Goal: Complete application form

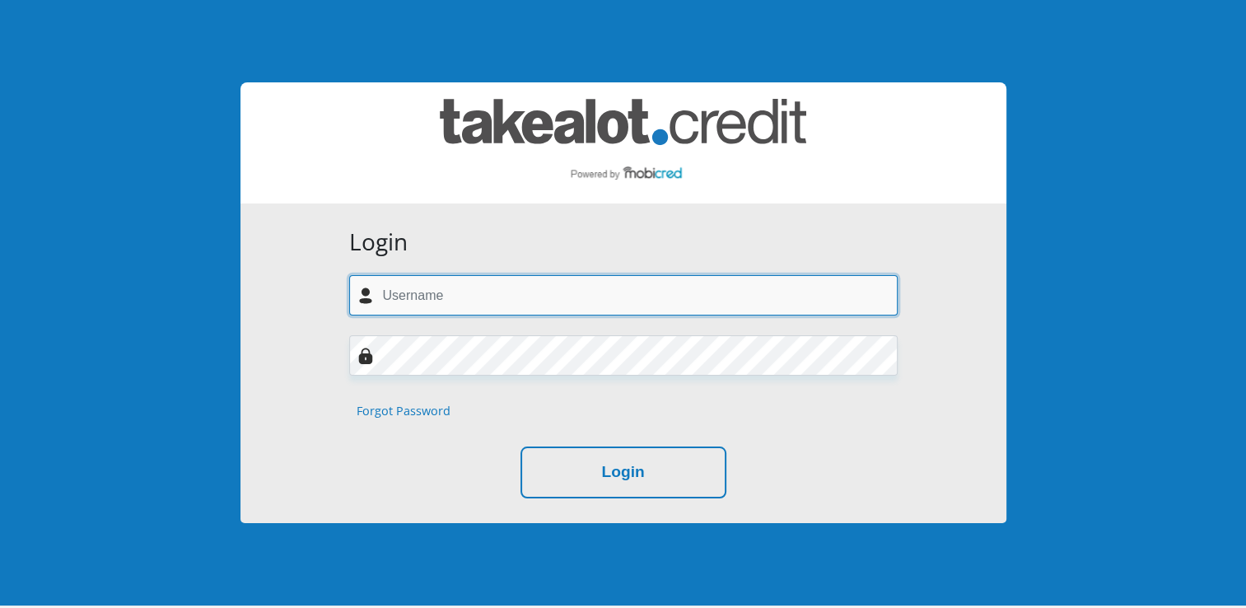
click at [469, 301] on input "text" at bounding box center [623, 295] width 549 height 40
type input "angelaterlingen@gmail.com"
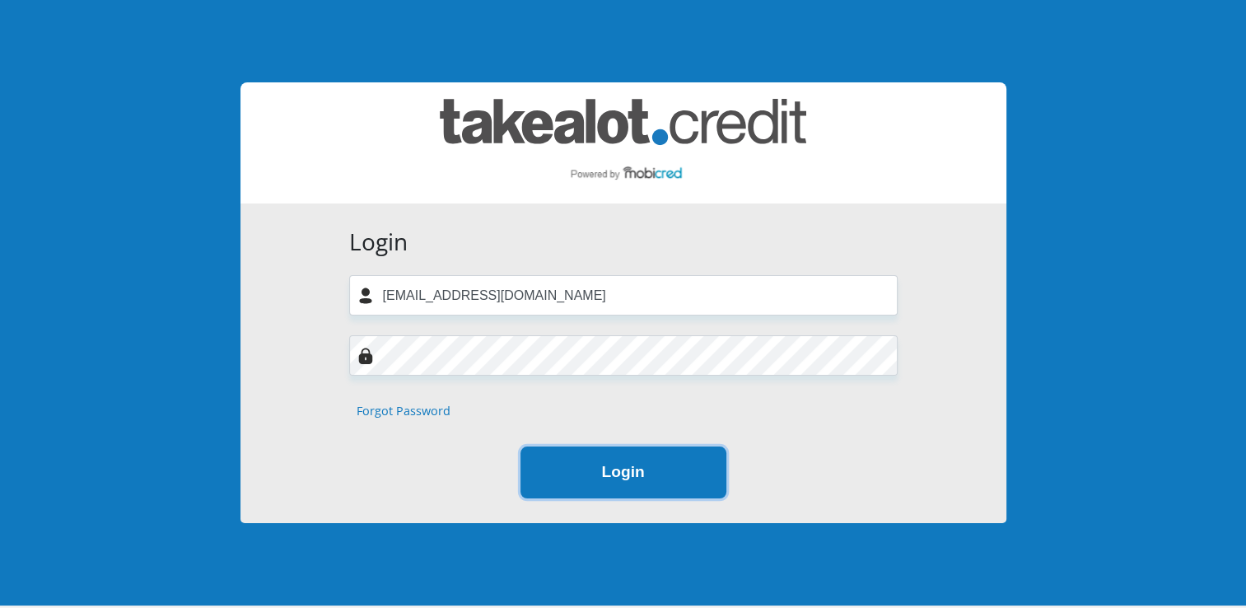
click at [652, 478] on button "Login" at bounding box center [624, 472] width 206 height 52
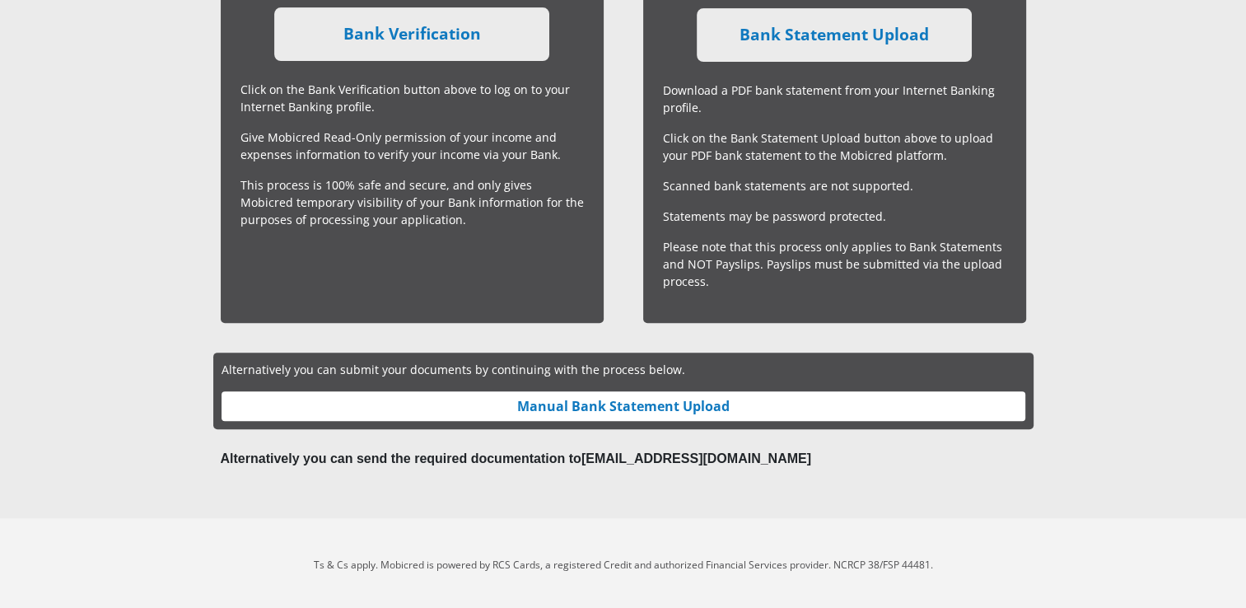
scroll to position [563, 0]
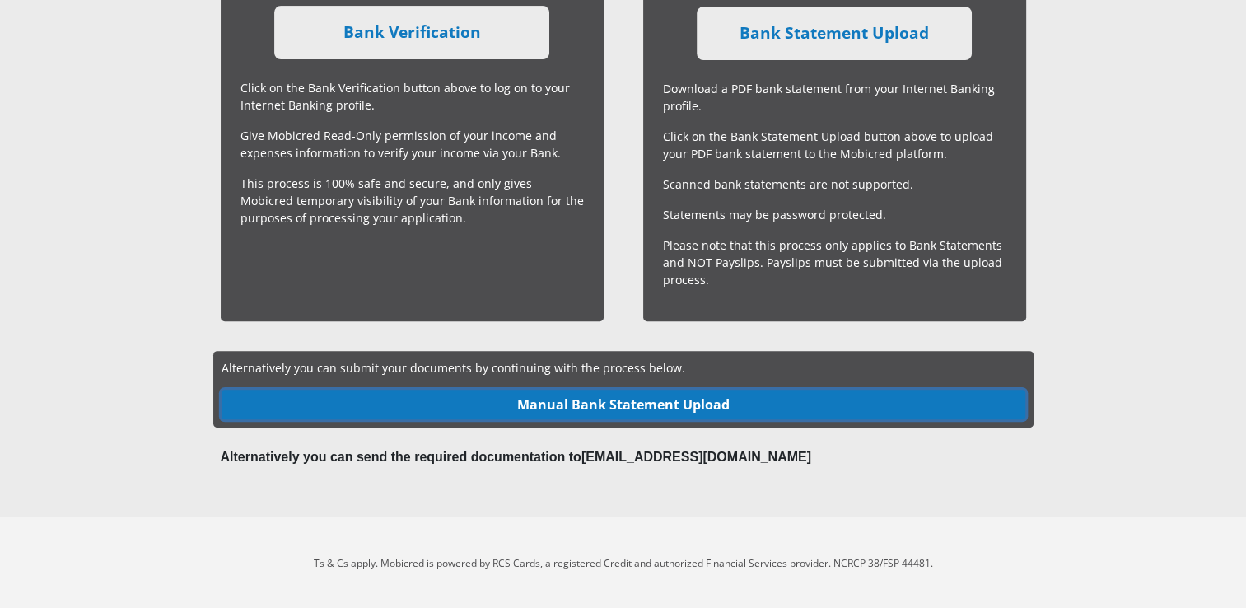
click at [615, 400] on link "Manual Bank Statement Upload" at bounding box center [624, 405] width 804 height 30
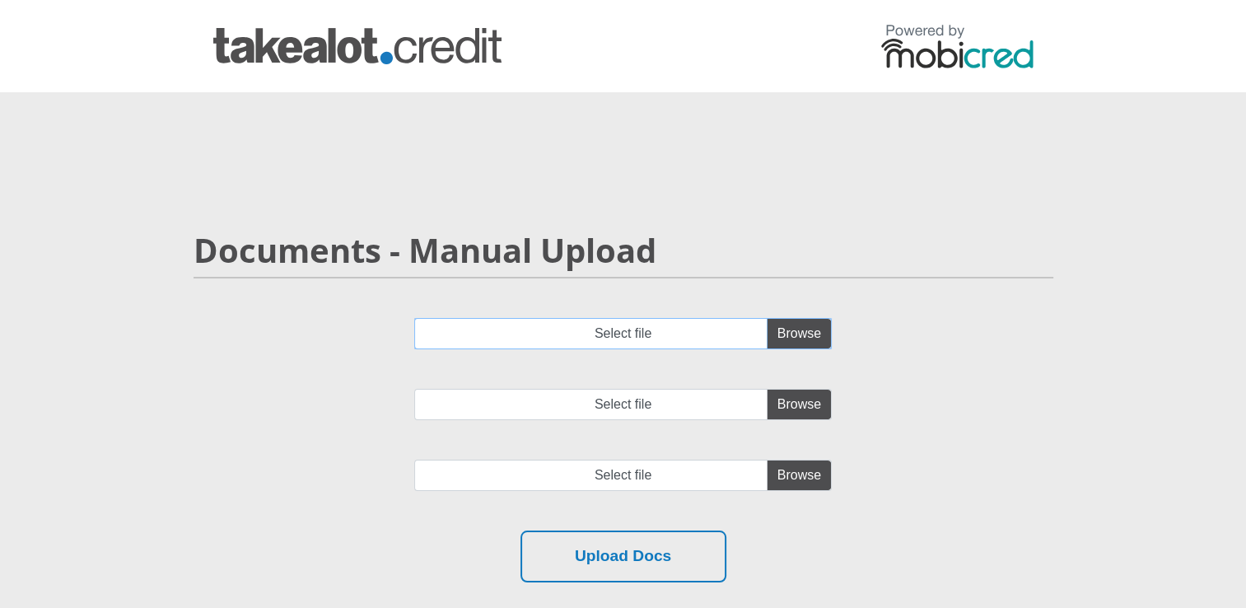
click at [804, 330] on input "Select file" at bounding box center [623, 333] width 418 height 31
type input "C:\fakepath\AUG 2025.pdf"
click at [793, 410] on input "Select file" at bounding box center [623, 404] width 418 height 31
type input "C:\fakepath\JULY 2025.pdf"
click at [791, 469] on input "file" at bounding box center [623, 475] width 418 height 31
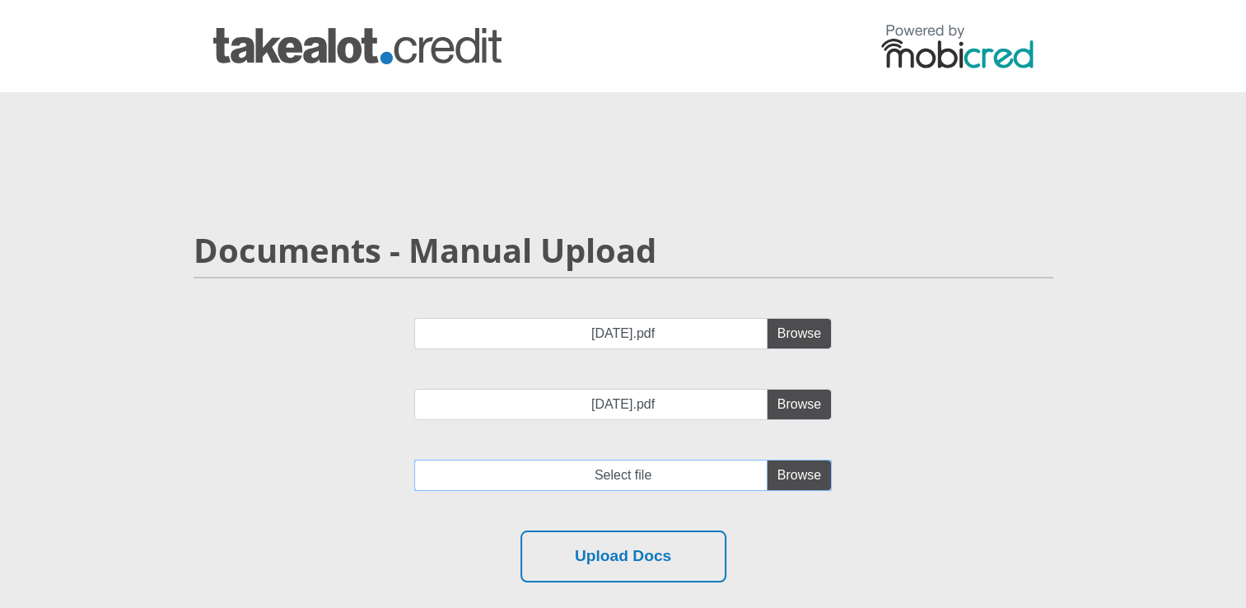
type input "C:\fakepath\SEPTEMBER 2025.pdf"
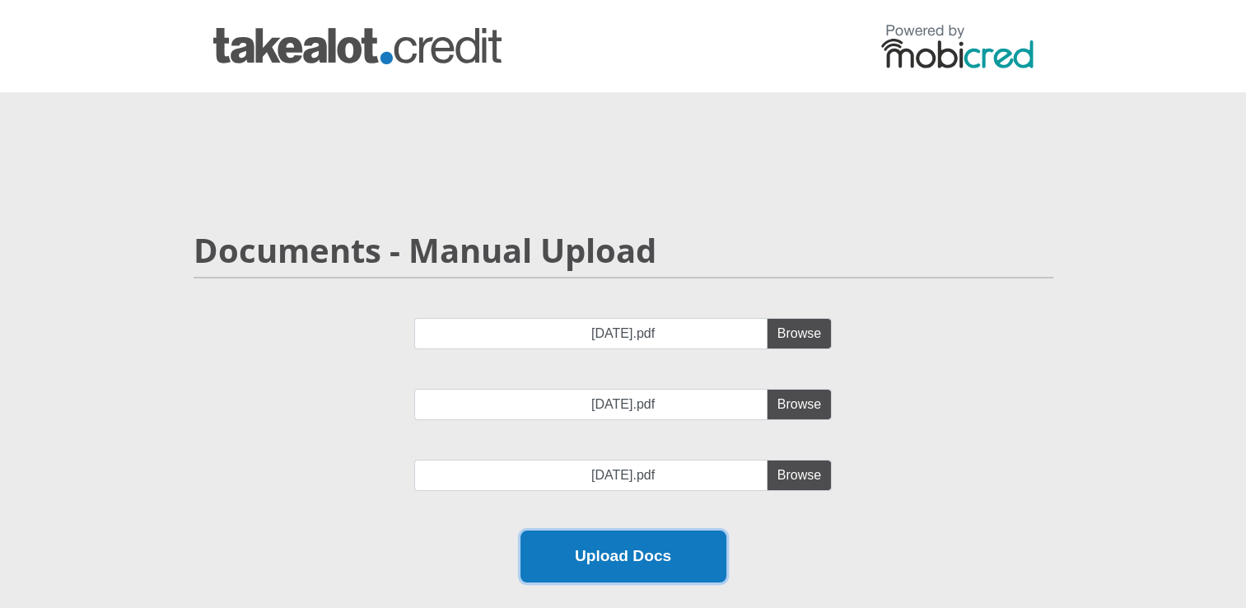
click at [669, 544] on button "Upload Docs" at bounding box center [624, 556] width 206 height 52
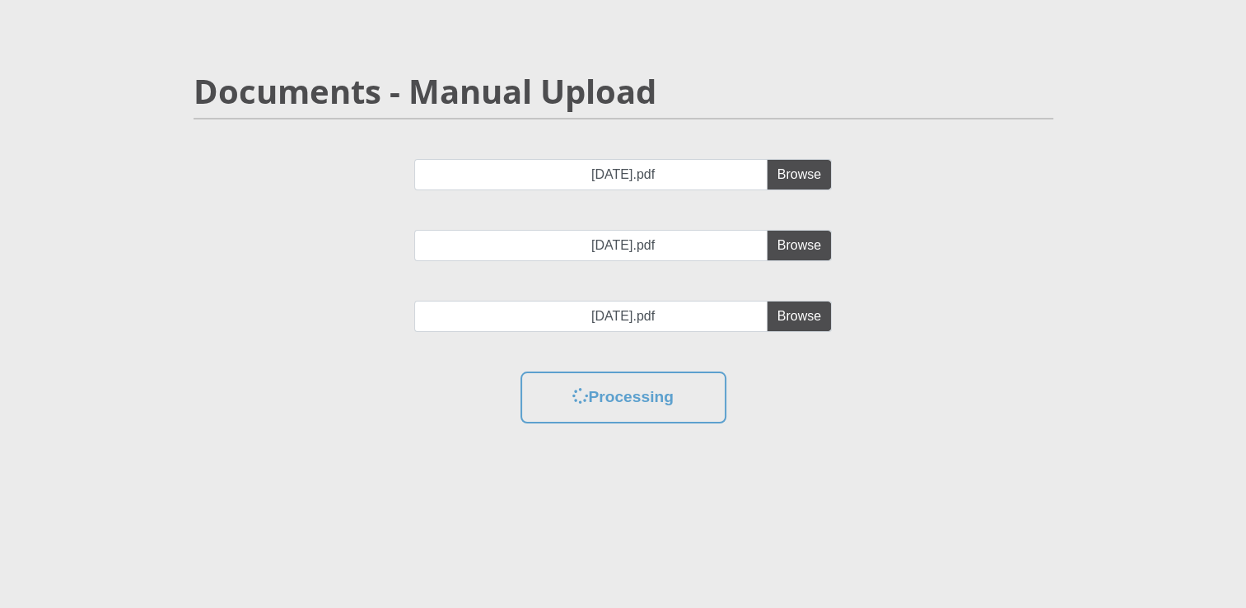
scroll to position [165, 0]
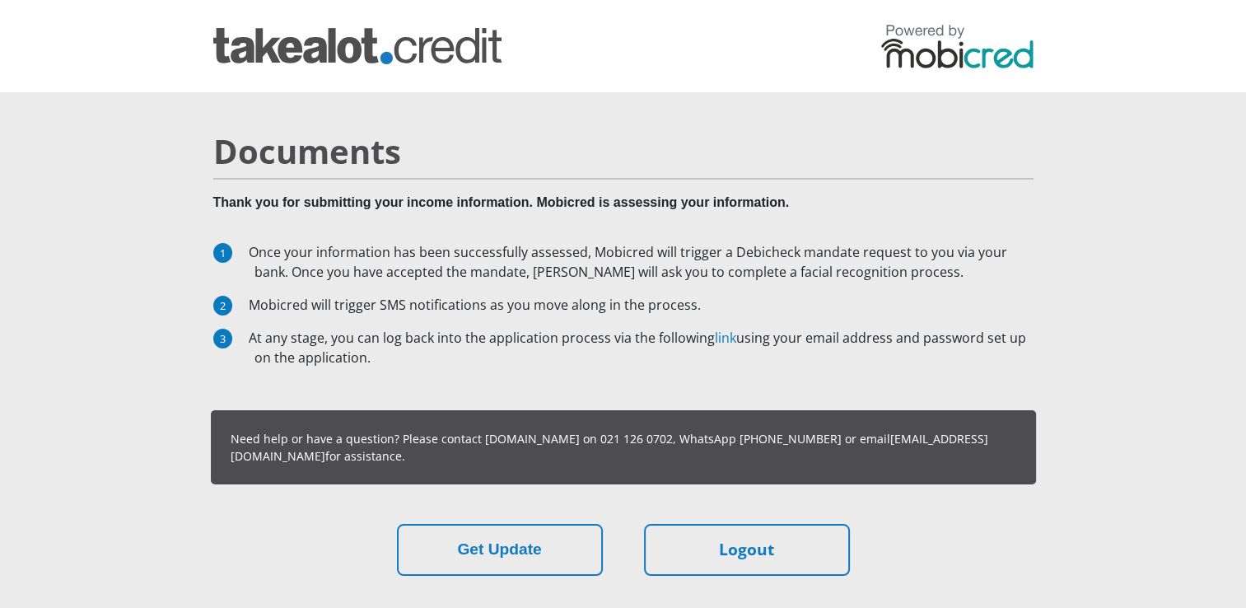
scroll to position [82, 0]
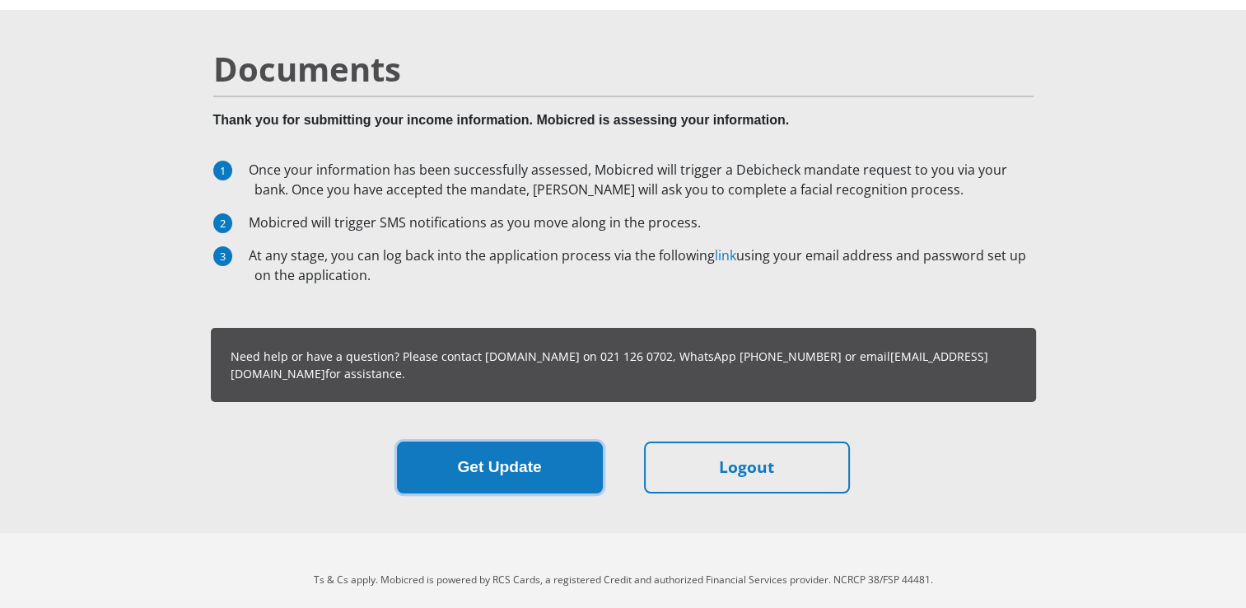
click at [473, 476] on button "Get Update" at bounding box center [500, 467] width 206 height 52
